Goal: Task Accomplishment & Management: Manage account settings

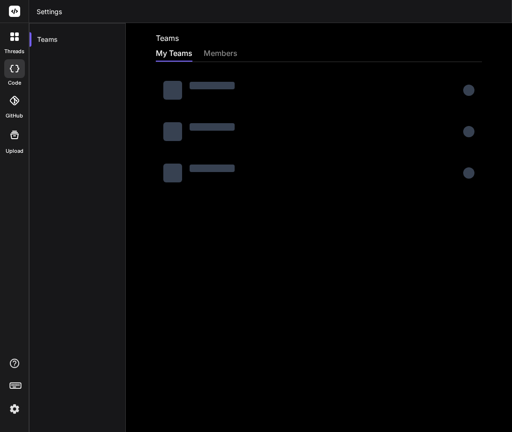
click at [16, 408] on img at bounding box center [15, 409] width 16 height 16
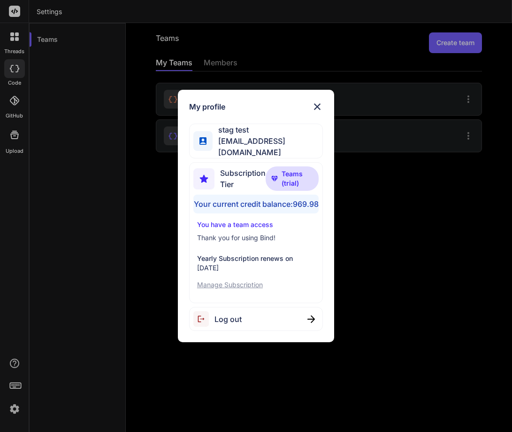
click at [233, 323] on span "Log out" at bounding box center [228, 318] width 27 height 11
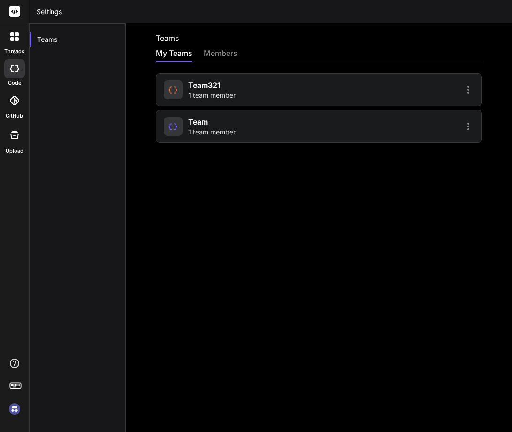
click at [14, 405] on img at bounding box center [15, 409] width 16 height 16
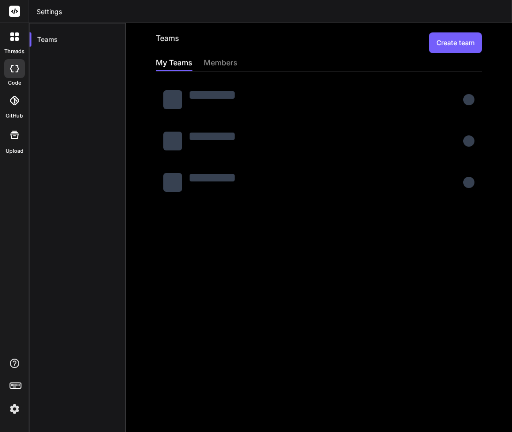
click at [294, 282] on div "Teams Create team My Teams members" at bounding box center [319, 227] width 387 height 409
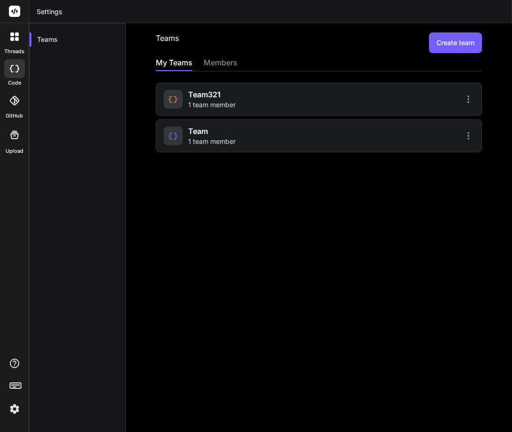
click at [192, 253] on div "Teams Create team My Teams members team321 1 team member Team 1 team member" at bounding box center [319, 227] width 387 height 409
click at [12, 404] on img at bounding box center [15, 409] width 16 height 16
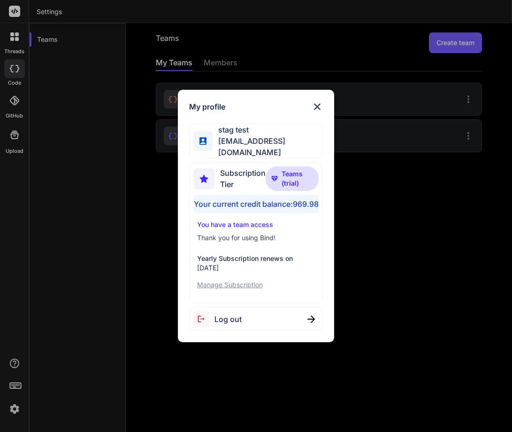
click at [137, 237] on div "My profile stag test stagtest3@yopmail.com Subscription Tier Teams (trial) Your…" at bounding box center [256, 216] width 512 height 432
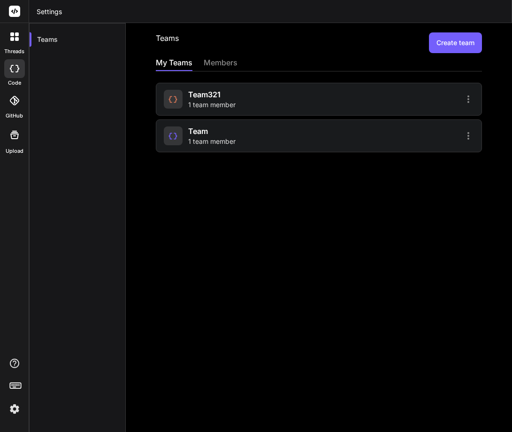
click at [241, 132] on div "Team 1 team member" at bounding box center [240, 135] width 153 height 21
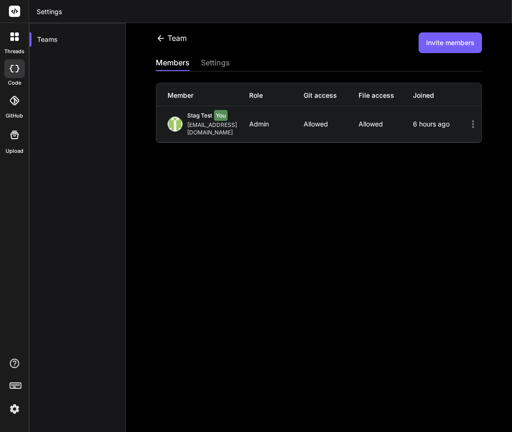
click at [166, 35] on div "Team" at bounding box center [171, 37] width 31 height 11
click at [161, 35] on icon at bounding box center [161, 38] width 10 height 10
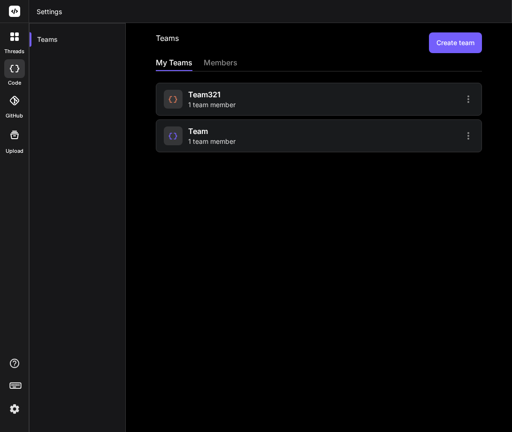
click at [189, 94] on span "team321" at bounding box center [204, 94] width 32 height 11
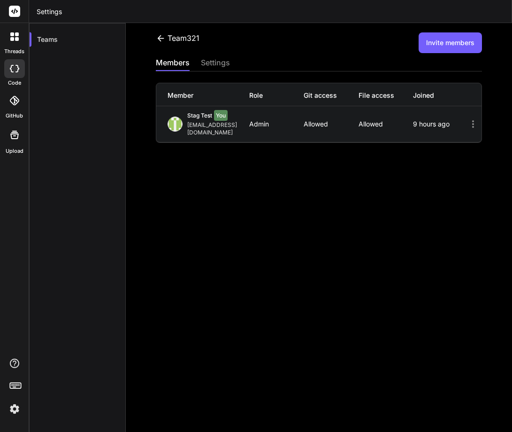
click at [166, 39] on div "team321" at bounding box center [178, 37] width 44 height 11
click at [162, 35] on icon at bounding box center [161, 38] width 10 height 10
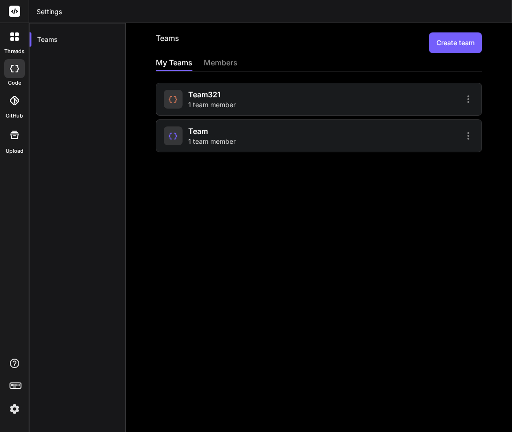
click at [235, 261] on div "Teams Create team My Teams members team321 1 team member Team 1 team member" at bounding box center [319, 227] width 387 height 409
click at [448, 46] on button "Create team" at bounding box center [455, 42] width 53 height 21
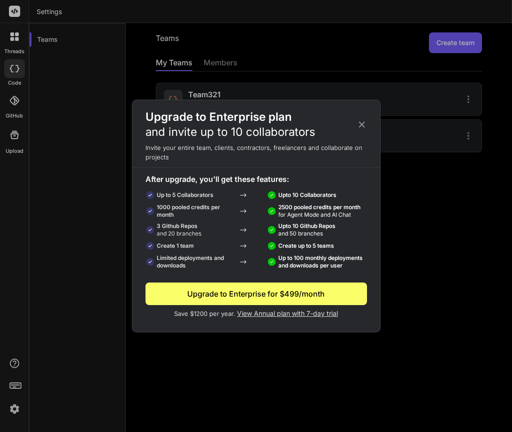
click at [363, 128] on icon at bounding box center [362, 124] width 10 height 10
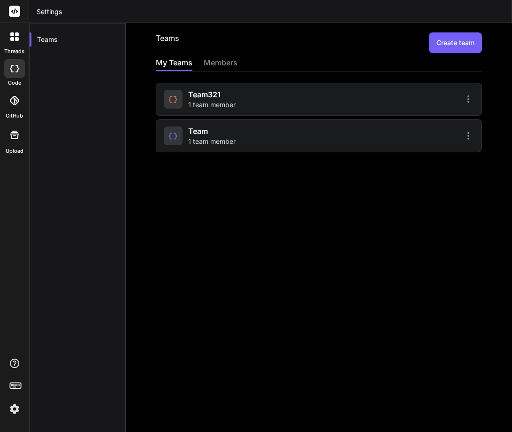
click at [463, 136] on icon at bounding box center [468, 135] width 11 height 11
click at [234, 206] on div at bounding box center [256, 216] width 512 height 432
click at [310, 233] on div "Teams Create team My Teams members team321 1 team member Team 1 team member" at bounding box center [319, 227] width 387 height 409
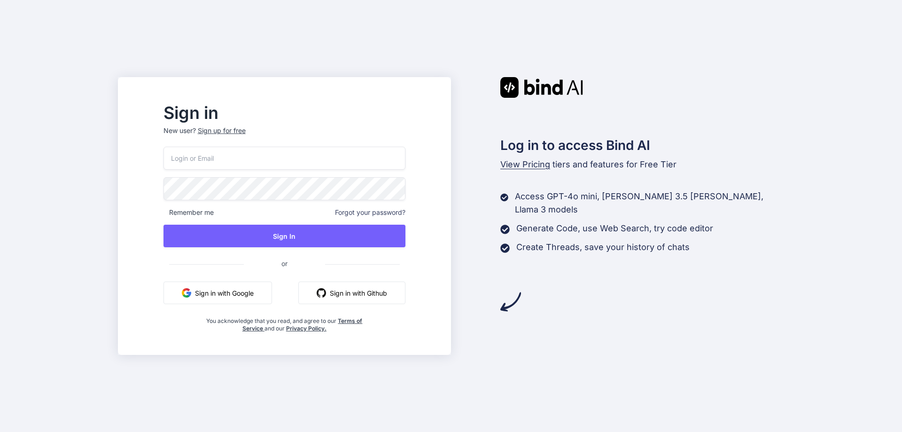
click at [236, 159] on input "email" at bounding box center [284, 158] width 242 height 23
paste input "[EMAIL_ADDRESS][DOMAIN_NAME]"
type input "[EMAIL_ADDRESS][DOMAIN_NAME]"
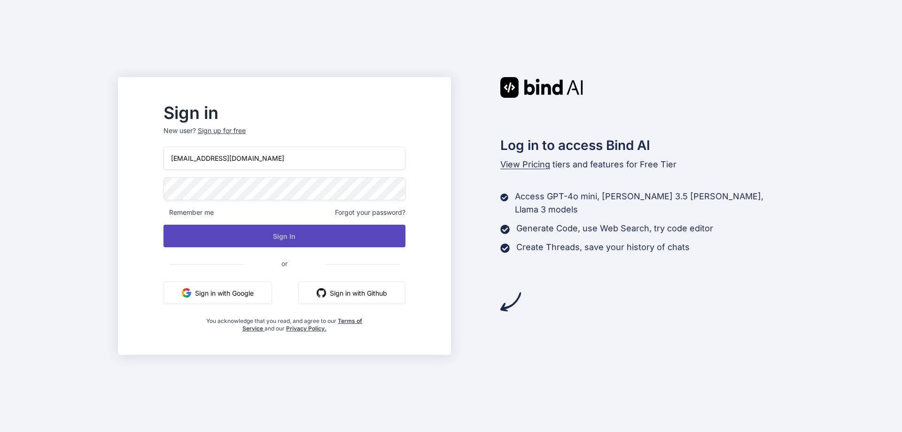
click at [269, 228] on button "Sign In" at bounding box center [284, 236] width 242 height 23
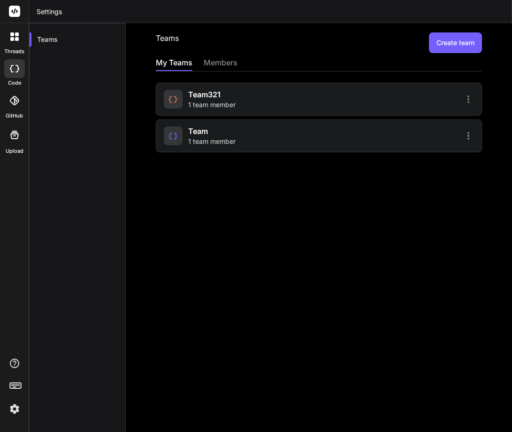
click at [451, 35] on button "Create team" at bounding box center [455, 42] width 53 height 21
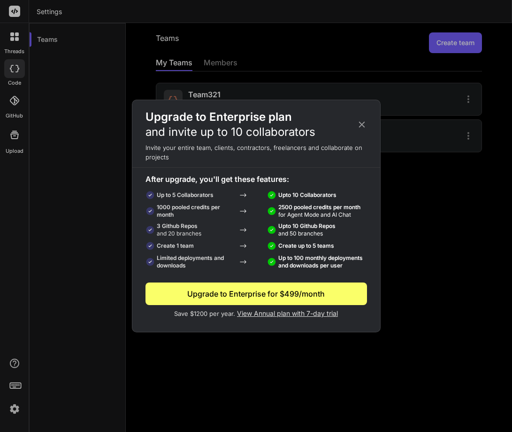
click at [355, 126] on div "Upgrade to Enterprise plan and invite up to 10 collaborators" at bounding box center [256, 124] width 248 height 30
click at [365, 124] on icon at bounding box center [362, 124] width 10 height 10
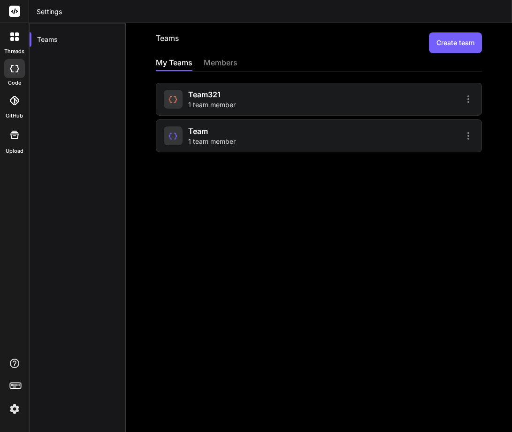
click at [463, 135] on icon at bounding box center [468, 135] width 11 height 11
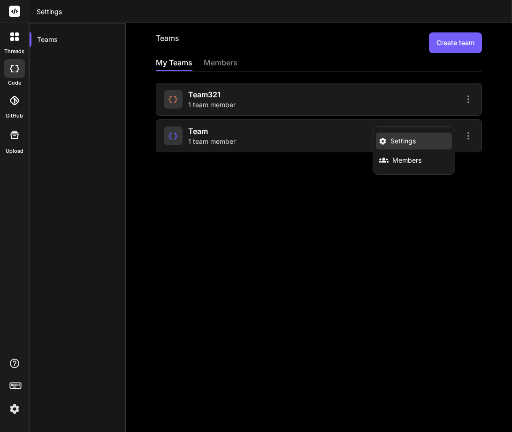
click at [404, 146] on li "Settings" at bounding box center [414, 140] width 76 height 17
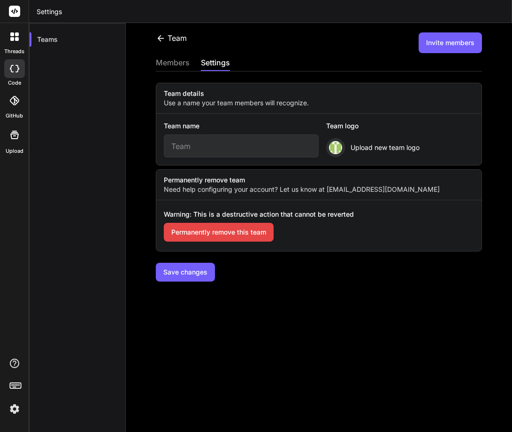
click at [216, 234] on button "Permanently remove this team" at bounding box center [219, 232] width 110 height 19
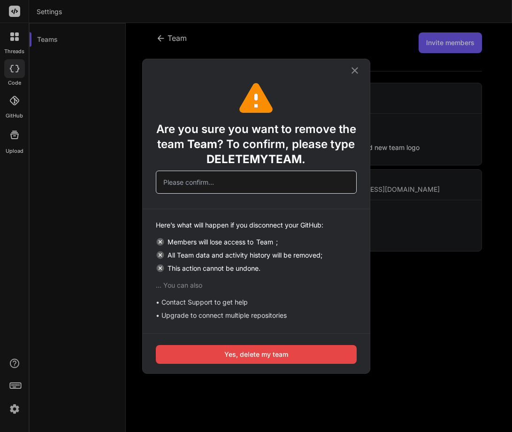
click at [224, 158] on span "DELETEMYTEAM" at bounding box center [254, 159] width 95 height 14
copy span "DELETEMYTEAM"
click at [194, 183] on input "text" at bounding box center [256, 181] width 201 height 23
paste input "DELETEMYTEAM"
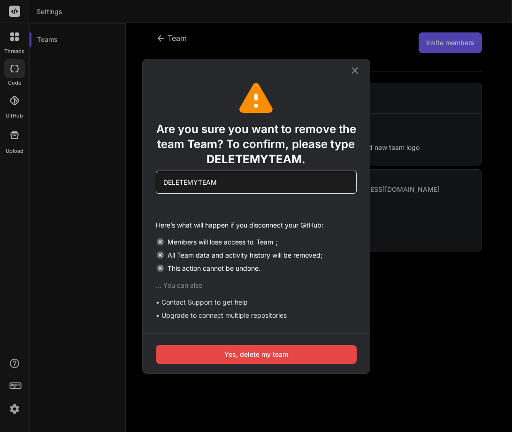
type input "DELETEMYTEAM"
click at [261, 359] on button "Yes, delete my team" at bounding box center [256, 354] width 201 height 19
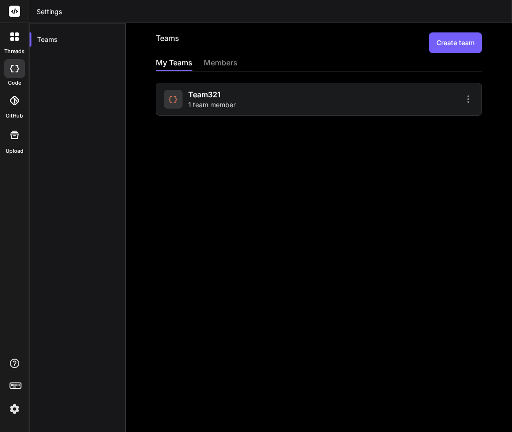
click at [383, 303] on div "Teams Create team My Teams members team321 1 team member" at bounding box center [319, 227] width 387 height 409
click at [438, 45] on button "Create team" at bounding box center [455, 42] width 53 height 21
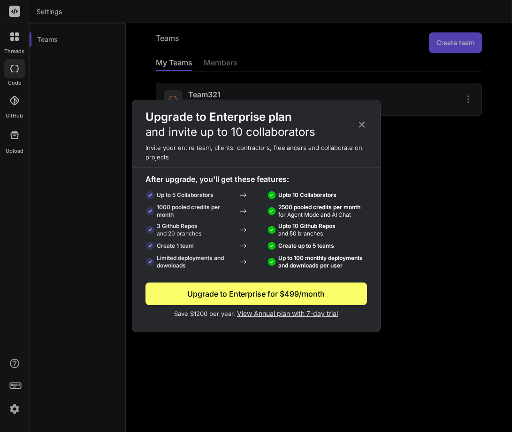
click at [361, 123] on icon at bounding box center [362, 124] width 10 height 10
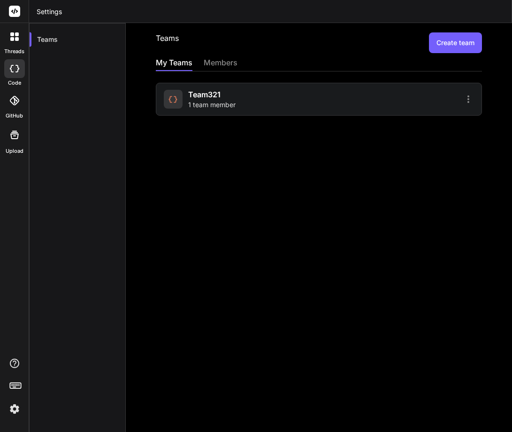
click at [194, 101] on span "1 team member" at bounding box center [211, 104] width 47 height 9
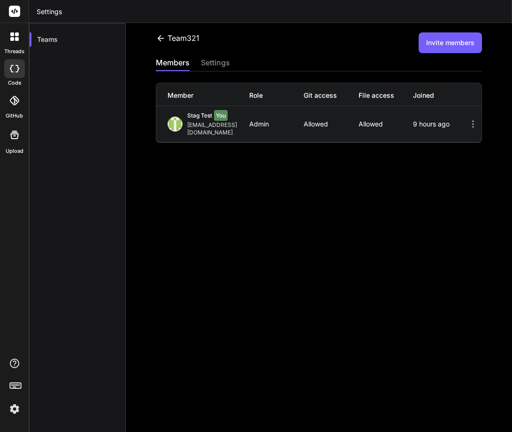
click at [435, 37] on button "Invite members" at bounding box center [450, 42] width 63 height 21
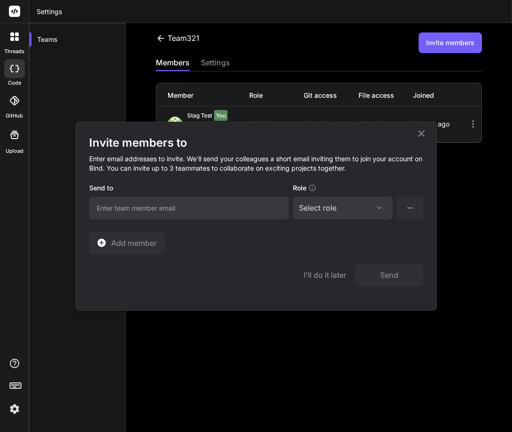
click at [347, 204] on div "Select role" at bounding box center [343, 207] width 88 height 11
click at [325, 266] on div "Collaborator" at bounding box center [330, 269] width 38 height 9
click at [152, 209] on input "email" at bounding box center [189, 207] width 200 height 23
type input "test@gamil.com"
click at [384, 271] on button "Send" at bounding box center [390, 274] width 68 height 23
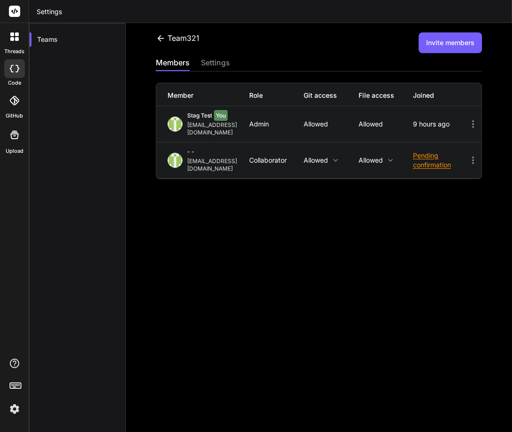
click at [177, 37] on div "team321" at bounding box center [178, 37] width 44 height 11
drag, startPoint x: 155, startPoint y: 39, endPoint x: 162, endPoint y: 38, distance: 6.3
click at [157, 39] on div "team321" at bounding box center [178, 37] width 44 height 11
click at [161, 38] on icon at bounding box center [161, 38] width 7 height 6
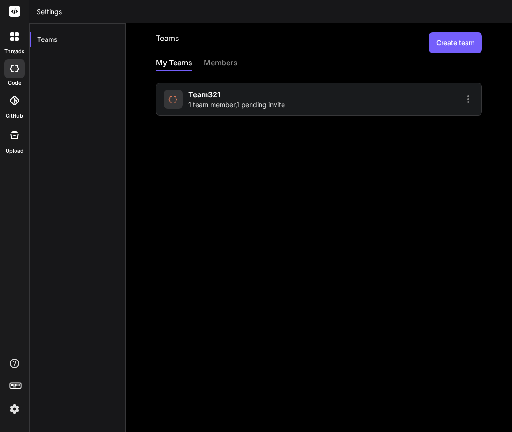
click at [447, 43] on button "Create team" at bounding box center [455, 42] width 53 height 21
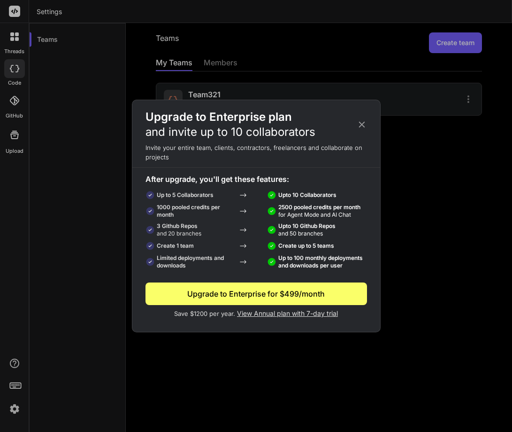
click at [245, 297] on div "Upgrade to Enterprise for $499/month" at bounding box center [257, 293] width 222 height 11
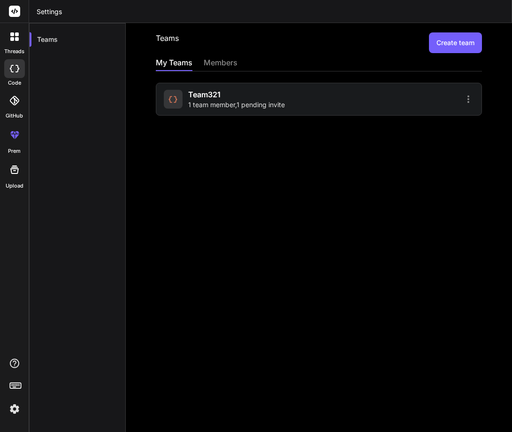
click at [438, 44] on button "Create team" at bounding box center [455, 42] width 53 height 21
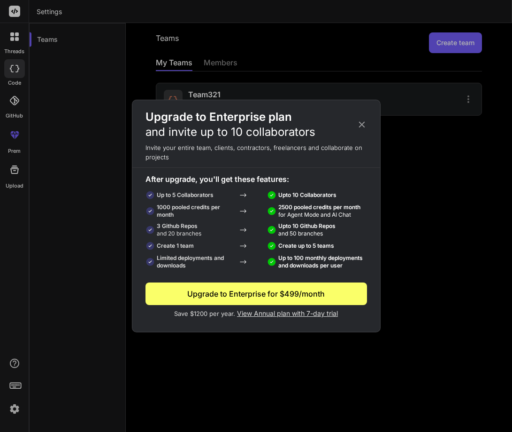
click at [293, 314] on span "View Annual plan with 7-day trial" at bounding box center [287, 313] width 101 height 8
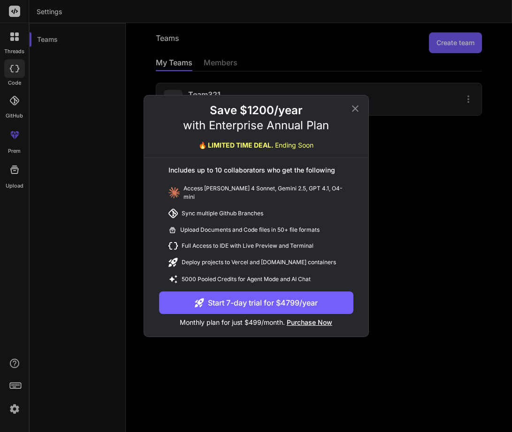
click at [304, 319] on span "Purchase Now" at bounding box center [310, 322] width 46 height 8
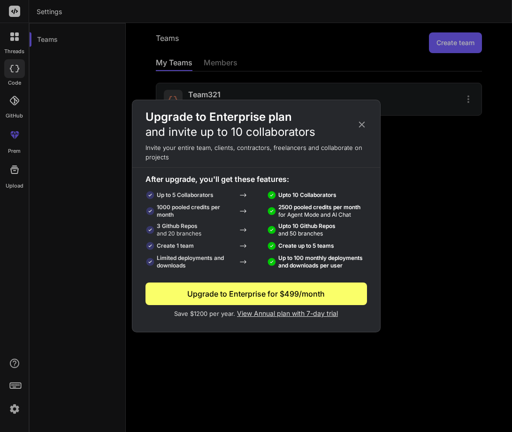
click at [257, 291] on div "Upgrade to Enterprise for $499/month" at bounding box center [257, 293] width 222 height 11
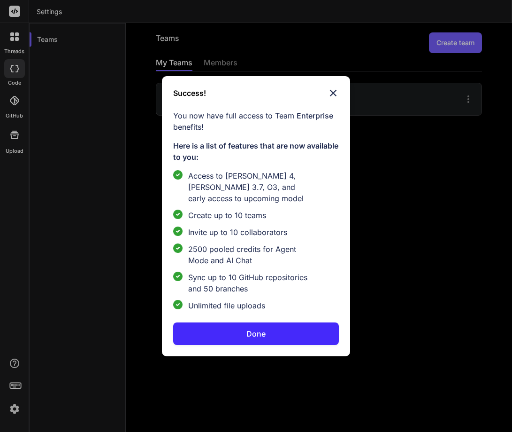
click at [272, 335] on button "Done" at bounding box center [255, 333] width 165 height 23
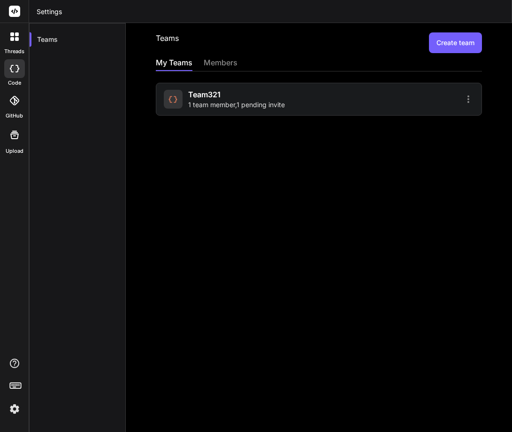
click at [460, 35] on button "Create team" at bounding box center [455, 42] width 53 height 21
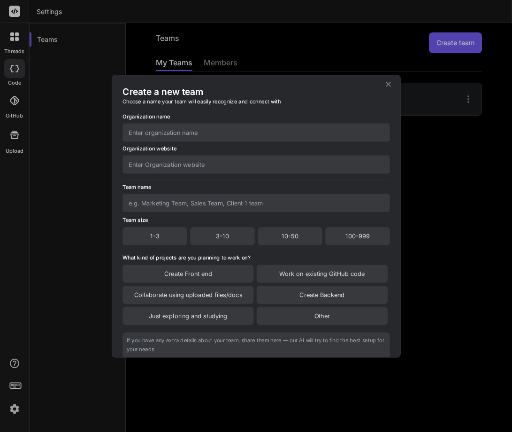
click at [185, 139] on input "text" at bounding box center [257, 132] width 268 height 18
type input "tes"
click at [163, 162] on input "text" at bounding box center [257, 164] width 268 height 18
type input "tes"
click at [157, 201] on input "text" at bounding box center [257, 203] width 268 height 18
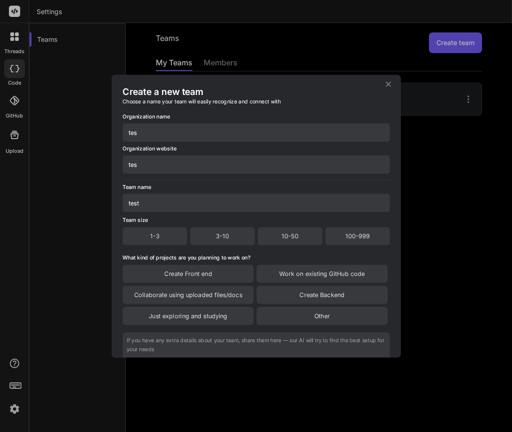
type input "test"
click at [165, 234] on div "1-3" at bounding box center [155, 236] width 65 height 18
click at [183, 270] on div "Create Front end" at bounding box center [188, 274] width 131 height 18
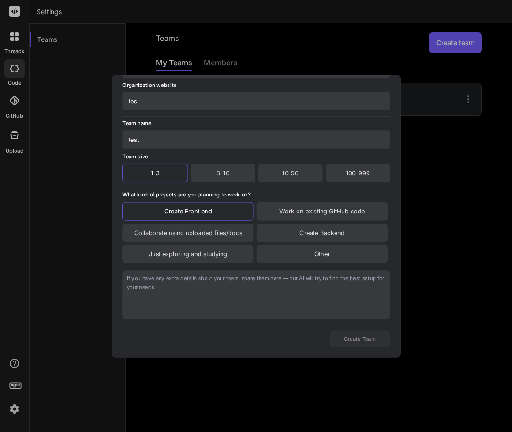
scroll to position [80, 0]
click at [359, 336] on button "Create Team" at bounding box center [360, 338] width 60 height 16
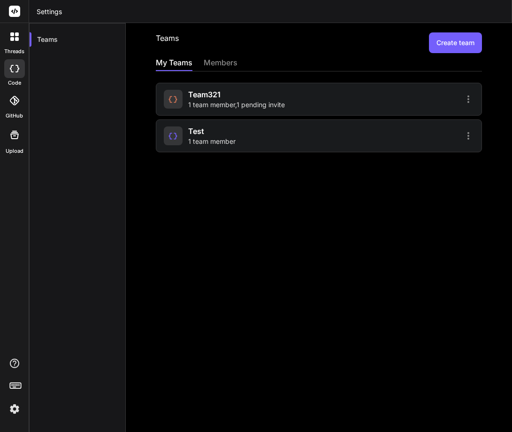
click at [16, 410] on img at bounding box center [15, 409] width 16 height 16
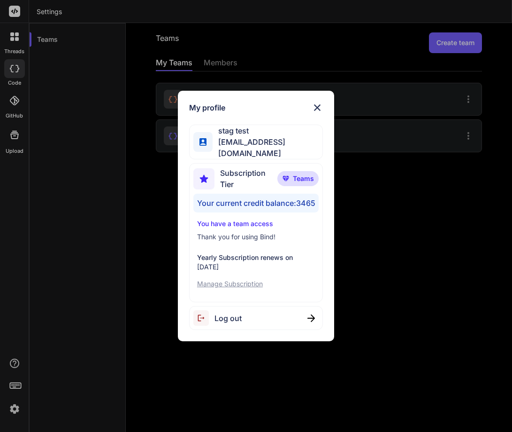
click at [234, 279] on p "Manage Subscription" at bounding box center [256, 283] width 118 height 9
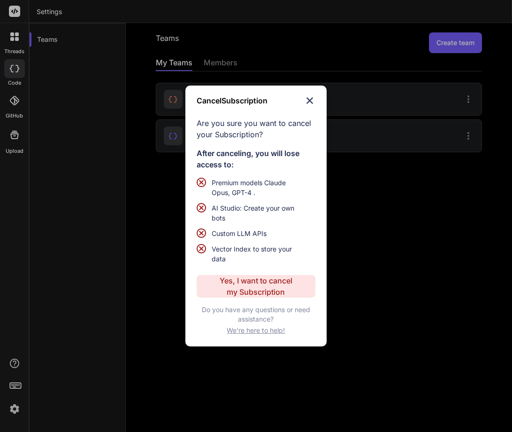
click at [310, 100] on img at bounding box center [309, 100] width 11 height 11
